Goal: Task Accomplishment & Management: Manage account settings

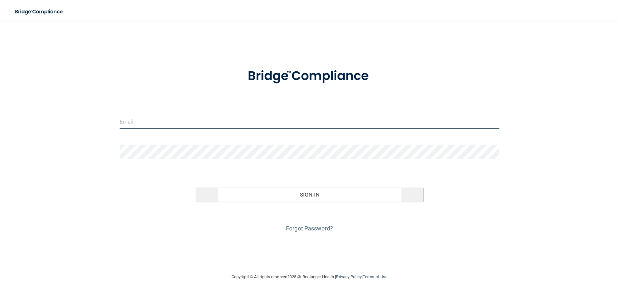
type input "[EMAIL_ADDRESS][DOMAIN_NAME]"
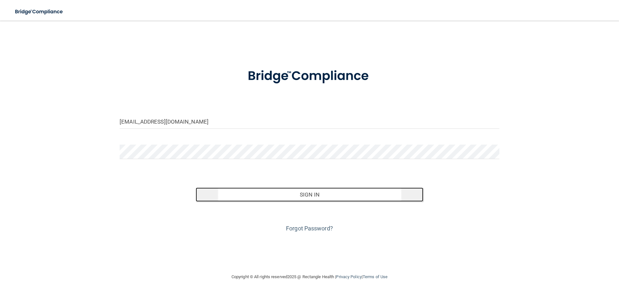
click at [306, 194] on button "Sign In" at bounding box center [310, 194] width 228 height 14
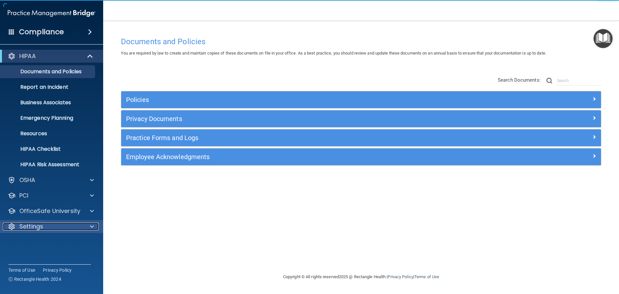
click at [56, 226] on div "Settings" at bounding box center [43, 226] width 80 height 8
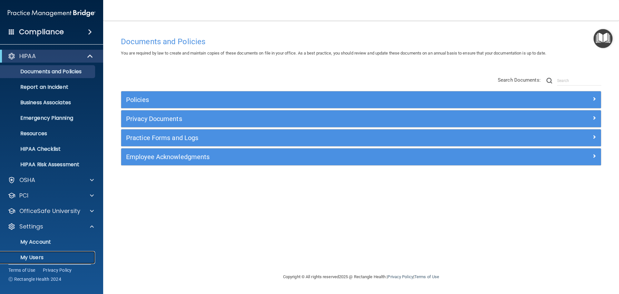
click at [37, 256] on p "My Users" at bounding box center [48, 257] width 88 height 6
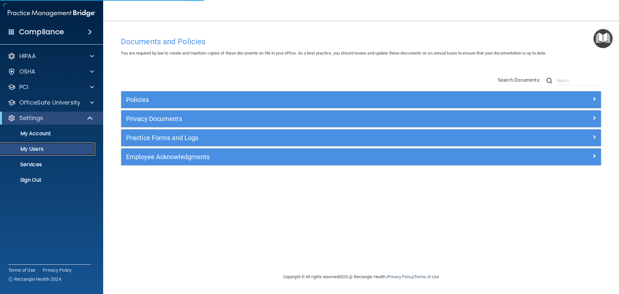
select select "20"
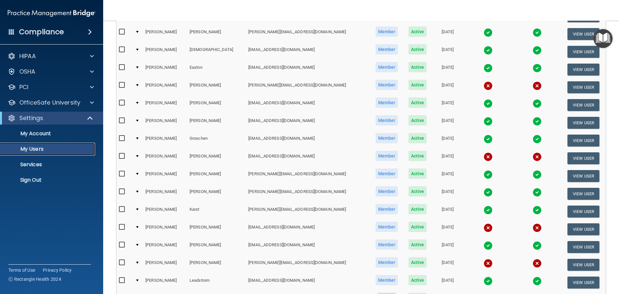
scroll to position [111, 0]
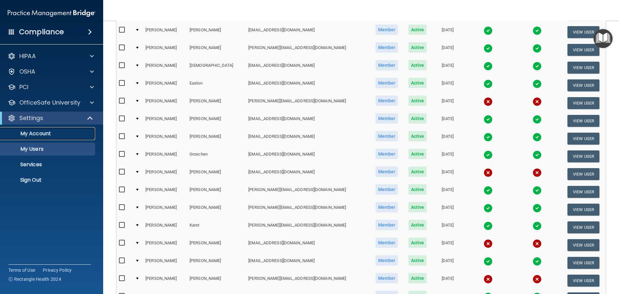
click at [42, 132] on p "My Account" at bounding box center [48, 133] width 88 height 6
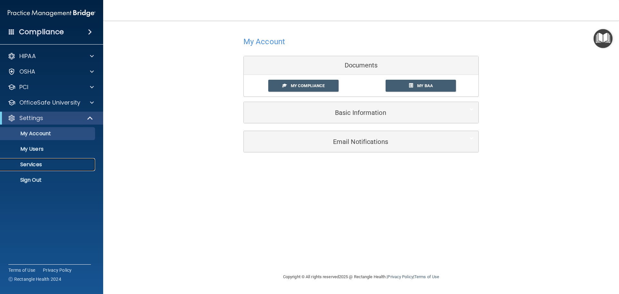
click at [34, 163] on p "Services" at bounding box center [48, 164] width 88 height 6
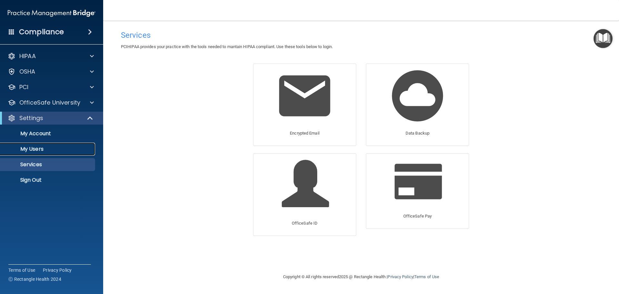
click at [34, 148] on p "My Users" at bounding box center [48, 149] width 88 height 6
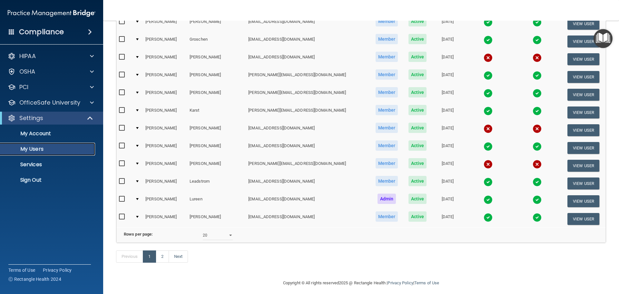
scroll to position [240, 0]
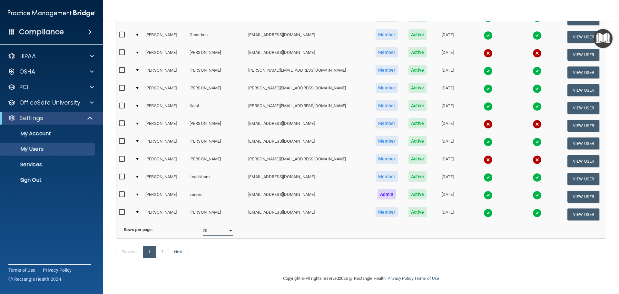
click at [229, 226] on select "10 20 30 40 all" at bounding box center [218, 231] width 30 height 10
select select "40"
click at [203, 226] on select "10 20 30 40 all" at bounding box center [218, 231] width 30 height 10
select select "40"
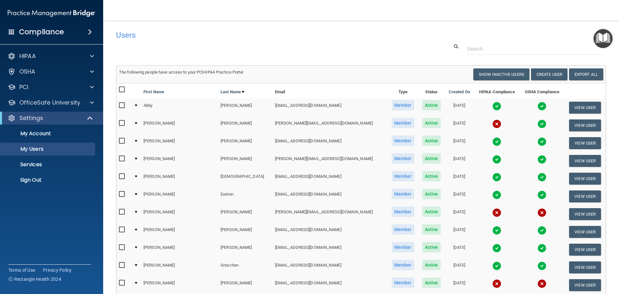
click at [602, 38] on img "Open Resource Center" at bounding box center [603, 38] width 19 height 19
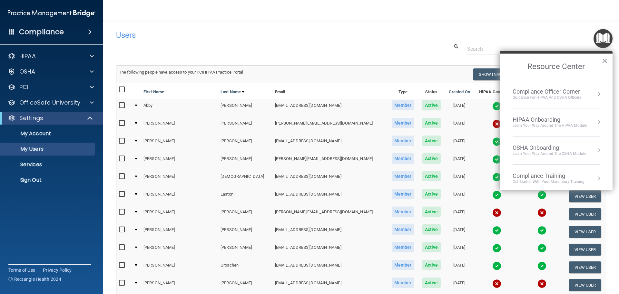
click at [555, 41] on div "Users" at bounding box center [361, 35] width 500 height 16
click at [604, 59] on button "×" at bounding box center [605, 60] width 6 height 10
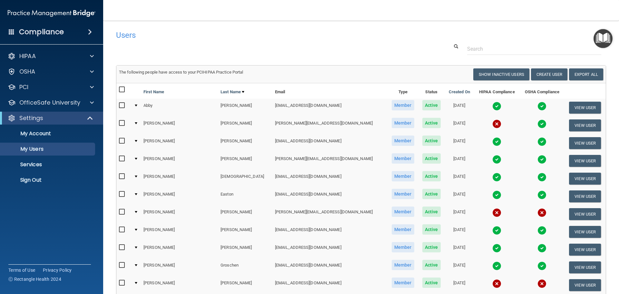
click at [605, 34] on img "Open Resource Center" at bounding box center [603, 38] width 19 height 19
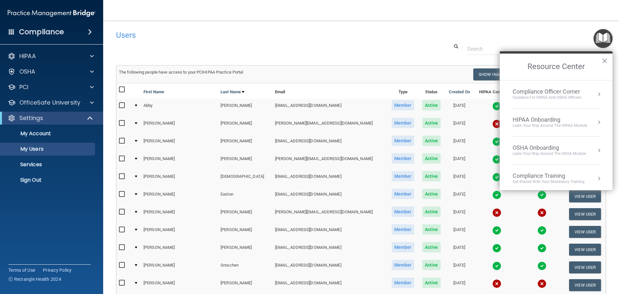
click at [551, 122] on div "HIPAA Onboarding" at bounding box center [550, 119] width 74 height 7
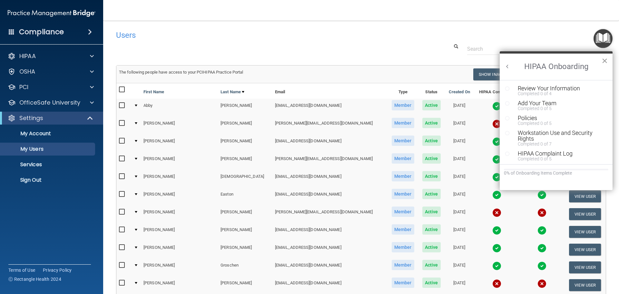
click at [604, 60] on button "×" at bounding box center [605, 60] width 6 height 10
